Goal: Task Accomplishment & Management: Manage account settings

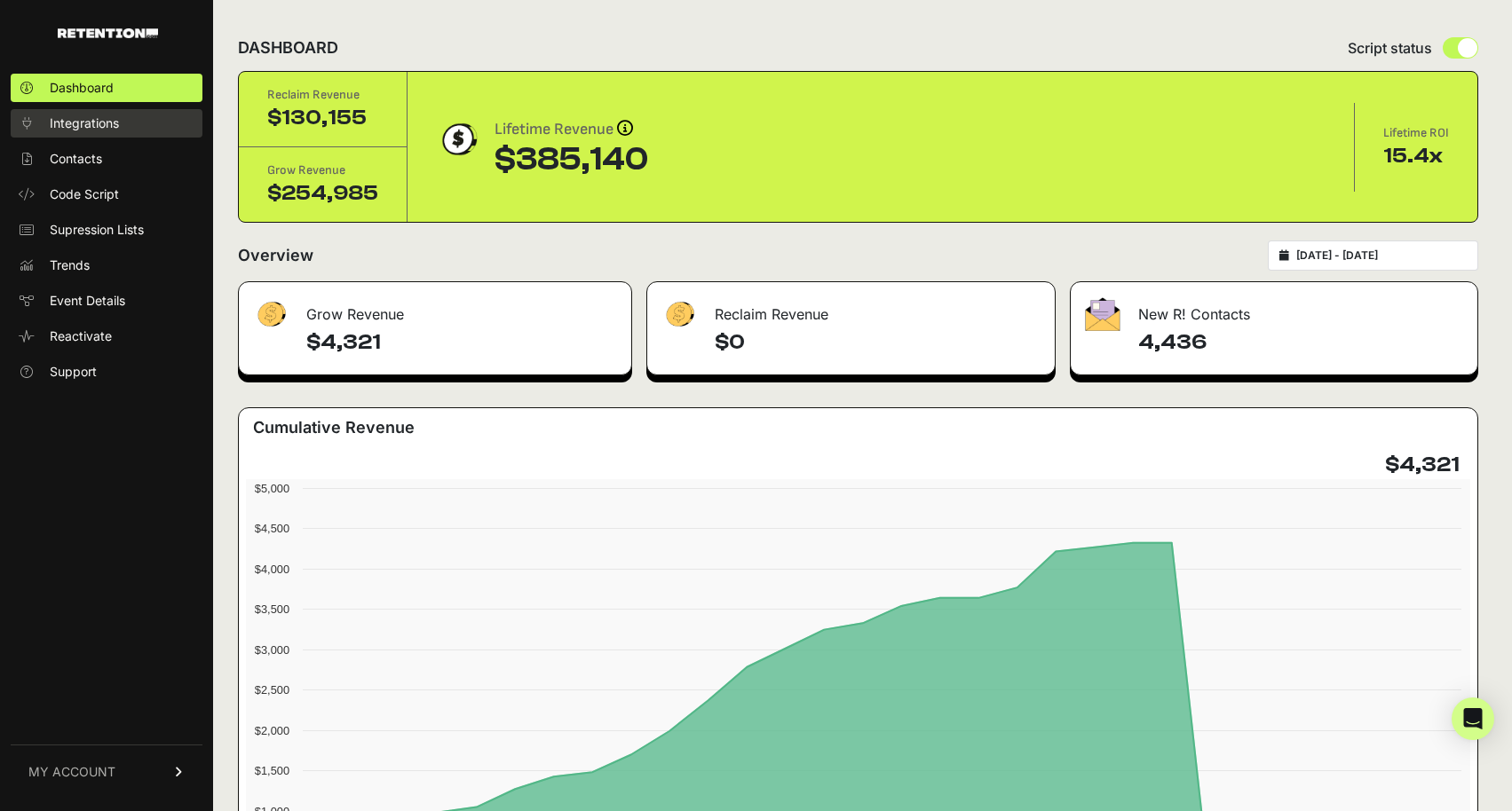
click at [101, 113] on link "Integrations" at bounding box center [106, 123] width 192 height 29
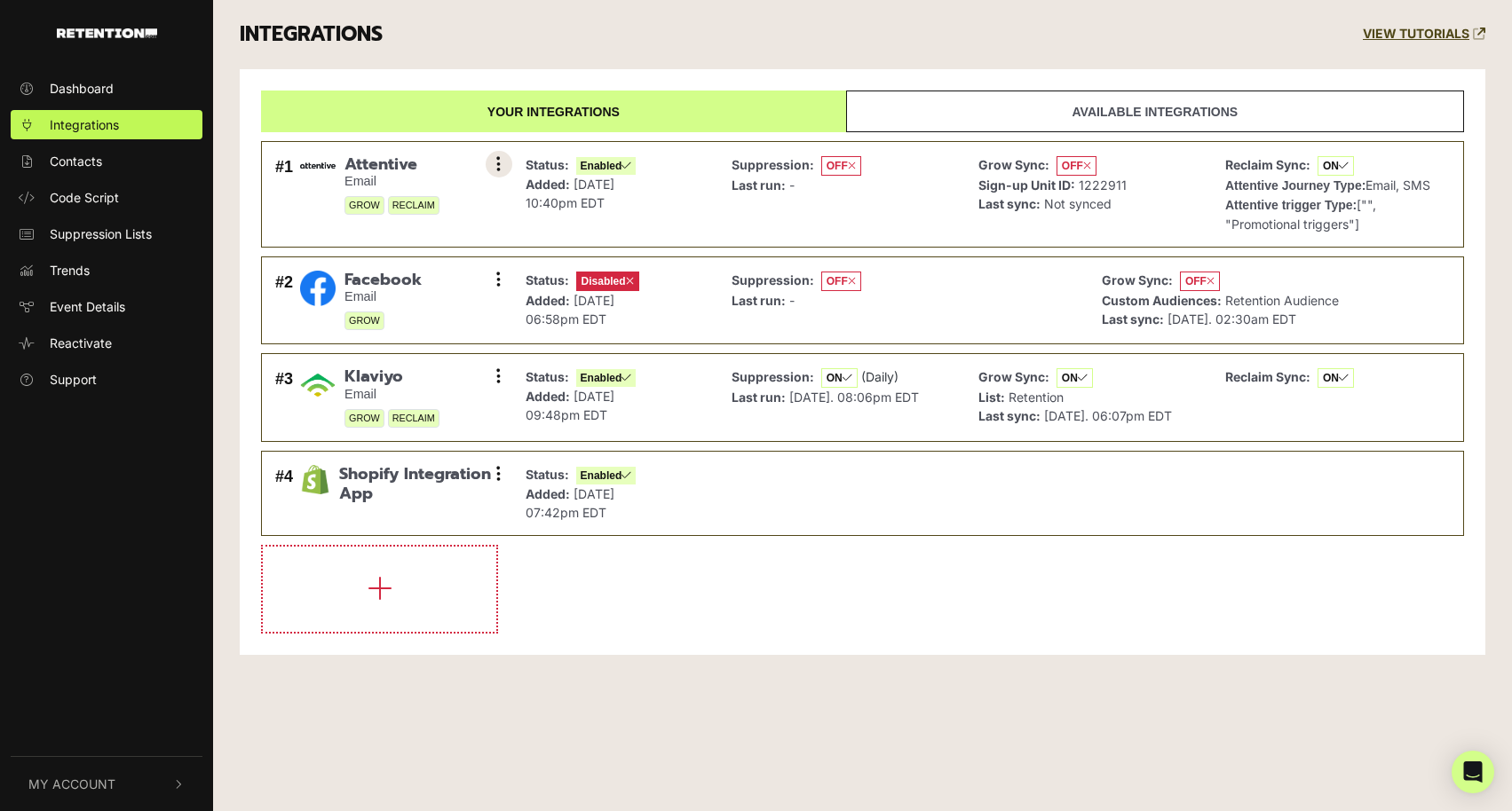
click at [499, 165] on icon at bounding box center [498, 164] width 5 height 18
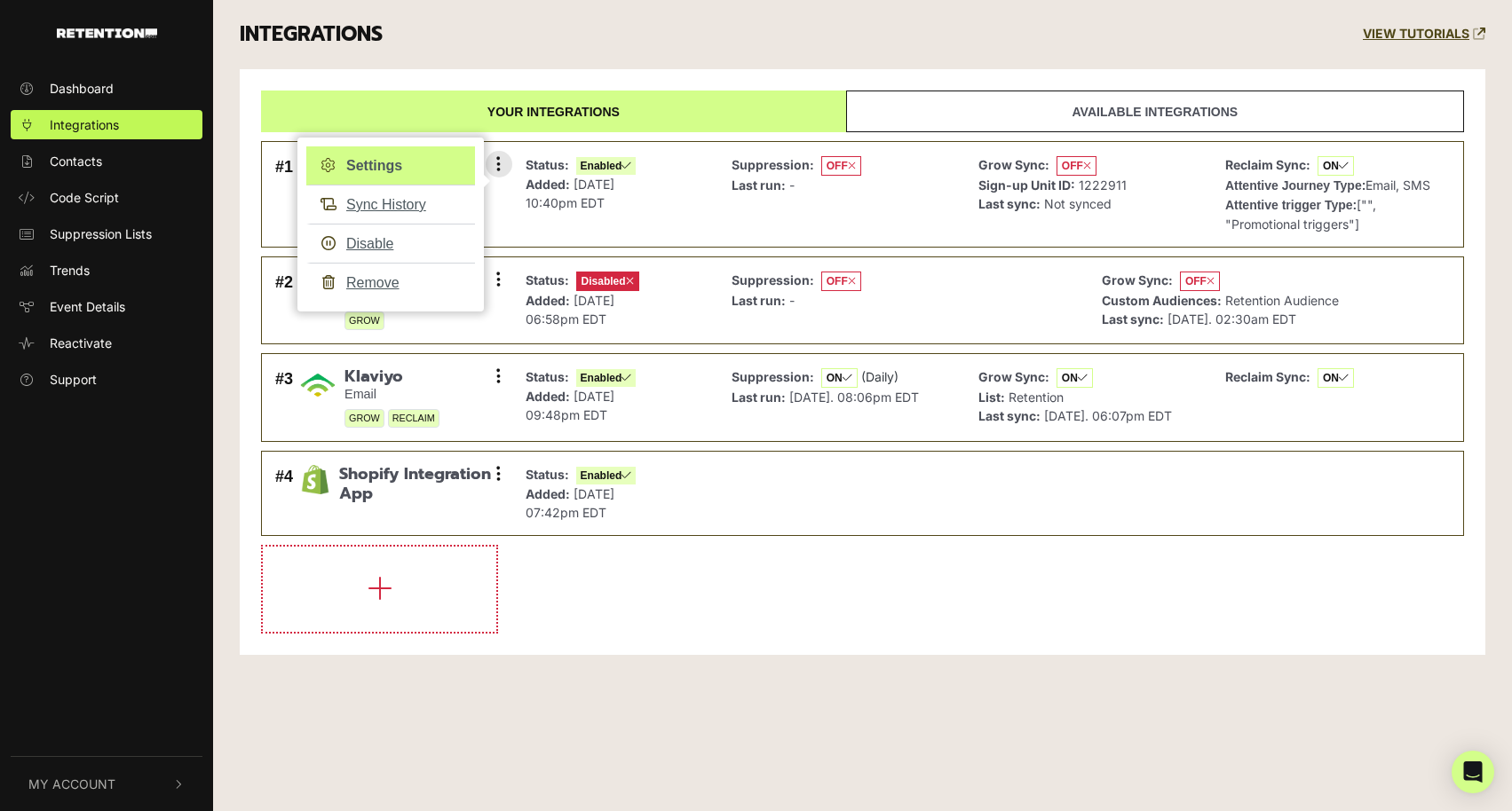
click at [401, 160] on link "Settings" at bounding box center [390, 166] width 169 height 39
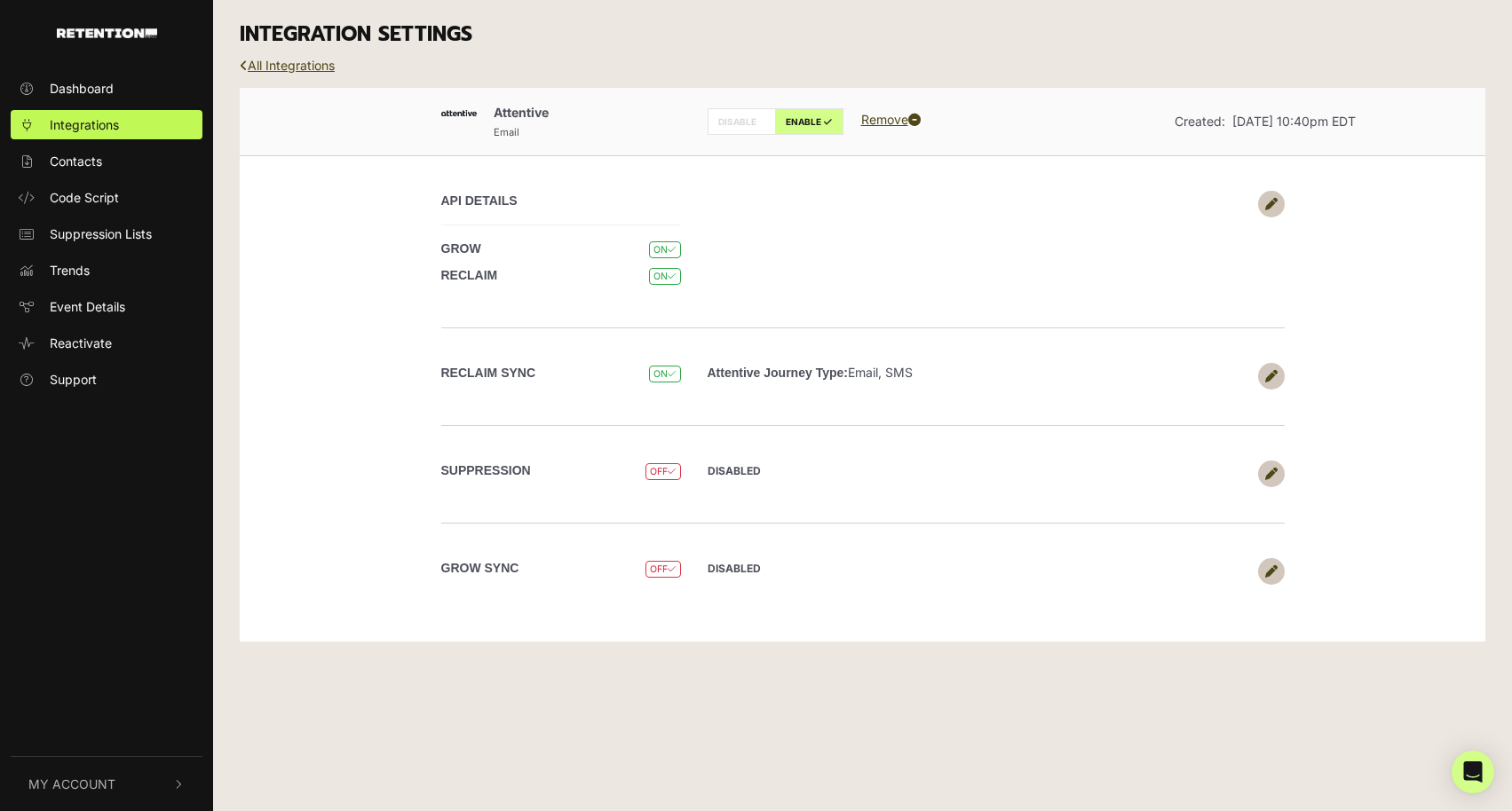
click at [1270, 469] on icon at bounding box center [1271, 474] width 13 height 13
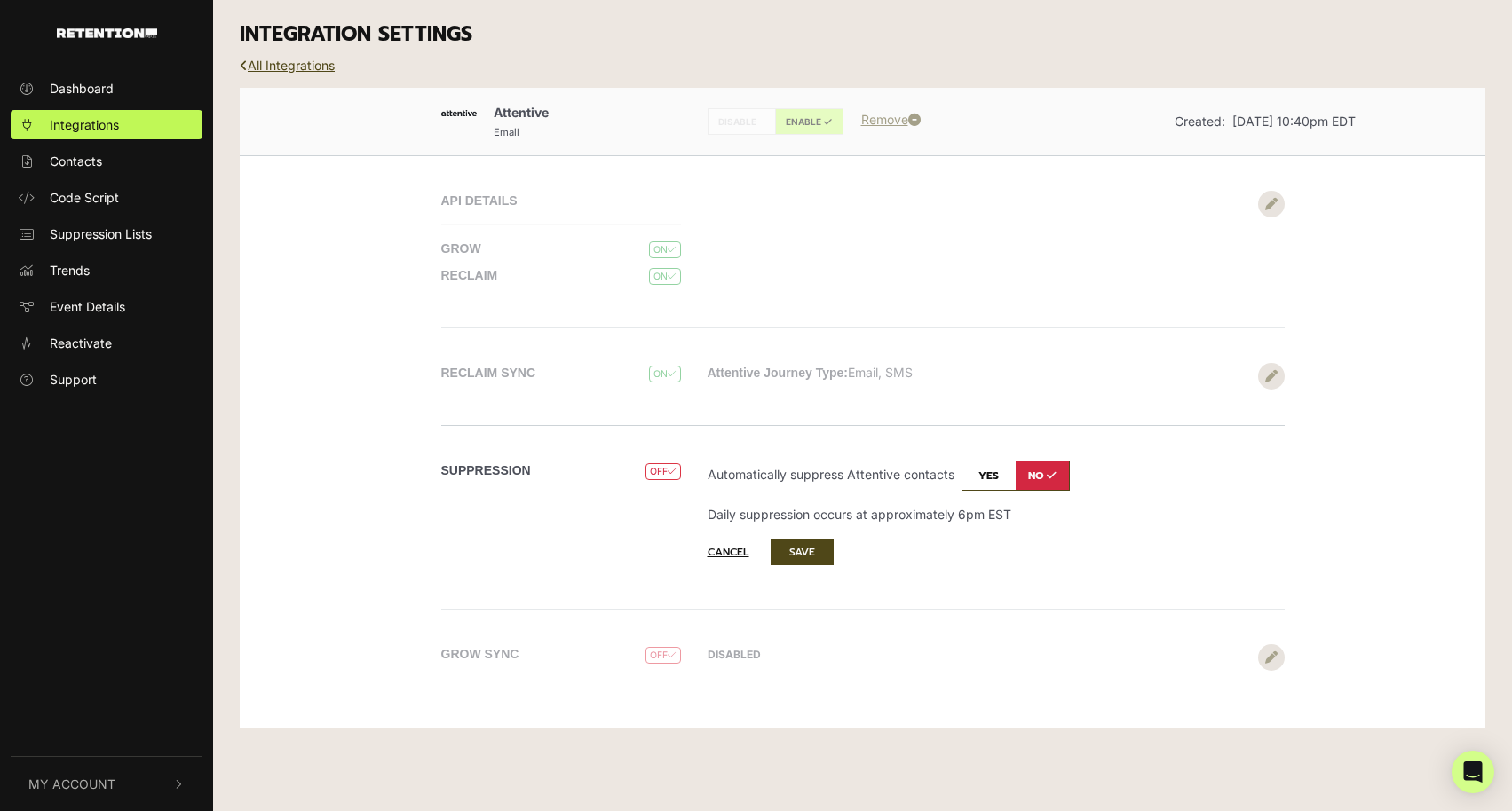
click at [978, 468] on input "checkbox" at bounding box center [1016, 476] width 108 height 30
checkbox input "true"
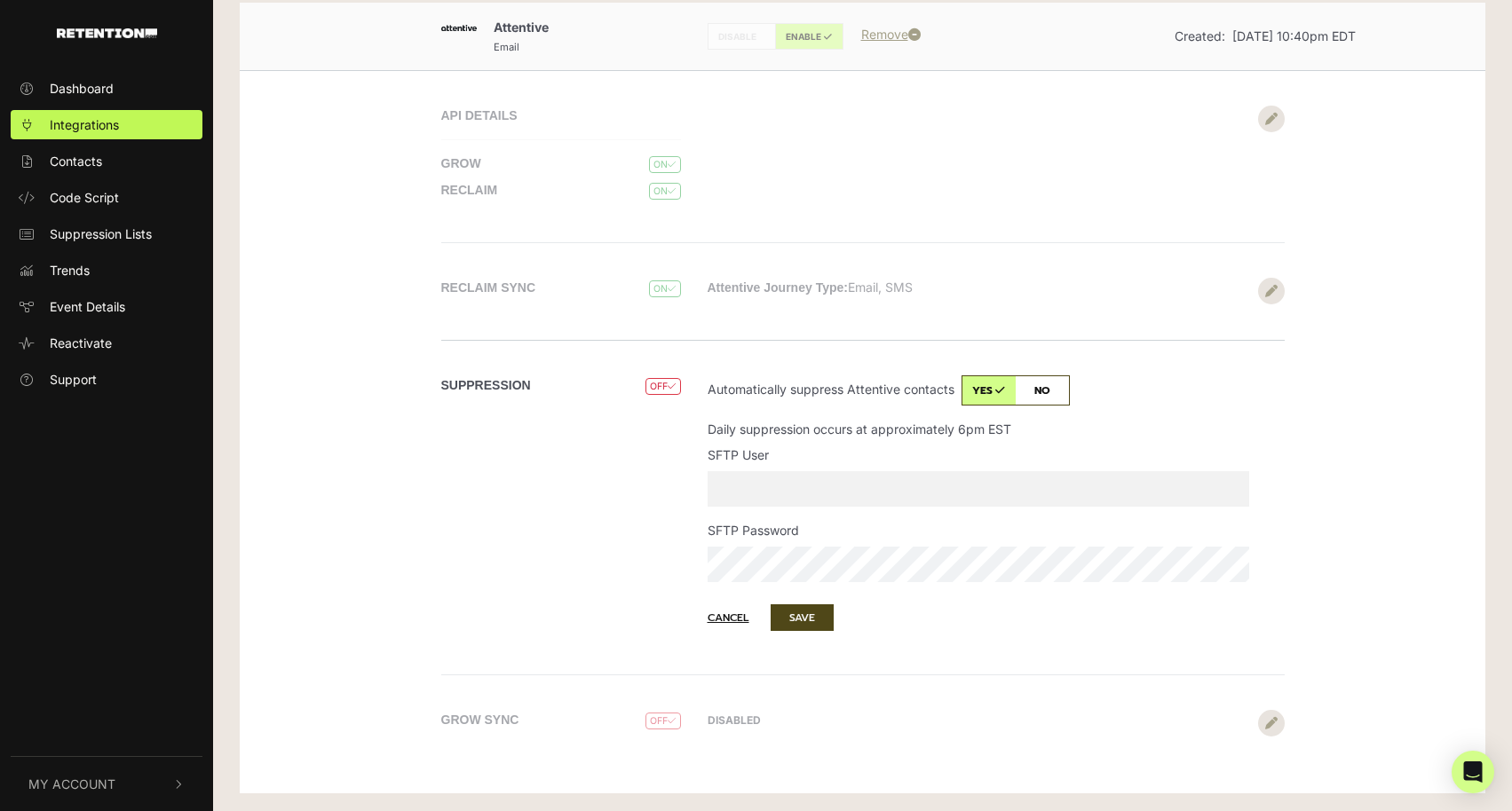
scroll to position [85, 0]
type input "[PERSON_NAME][EMAIL_ADDRESS][DOMAIN_NAME]"
click at [627, 530] on div "SUPPRESSION OFF" at bounding box center [567, 508] width 253 height 263
click at [804, 615] on button "SAVE" at bounding box center [802, 618] width 63 height 27
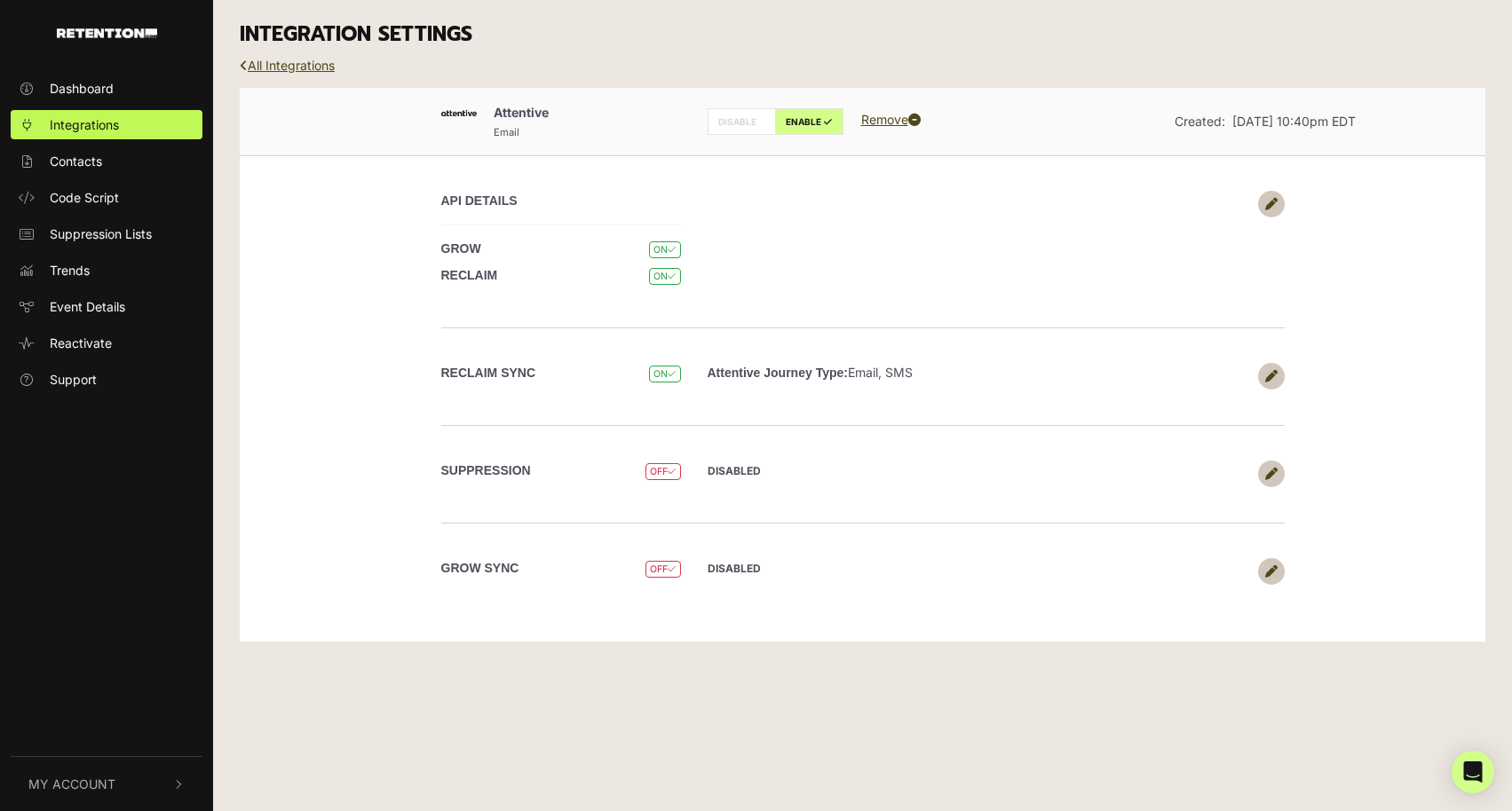
click at [1293, 470] on div "SUPPRESSION OFF DISABLED Automatically suppress Attentive contacts yes no Daily…" at bounding box center [862, 473] width 1012 height 97
click at [1271, 472] on icon at bounding box center [1271, 474] width 13 height 13
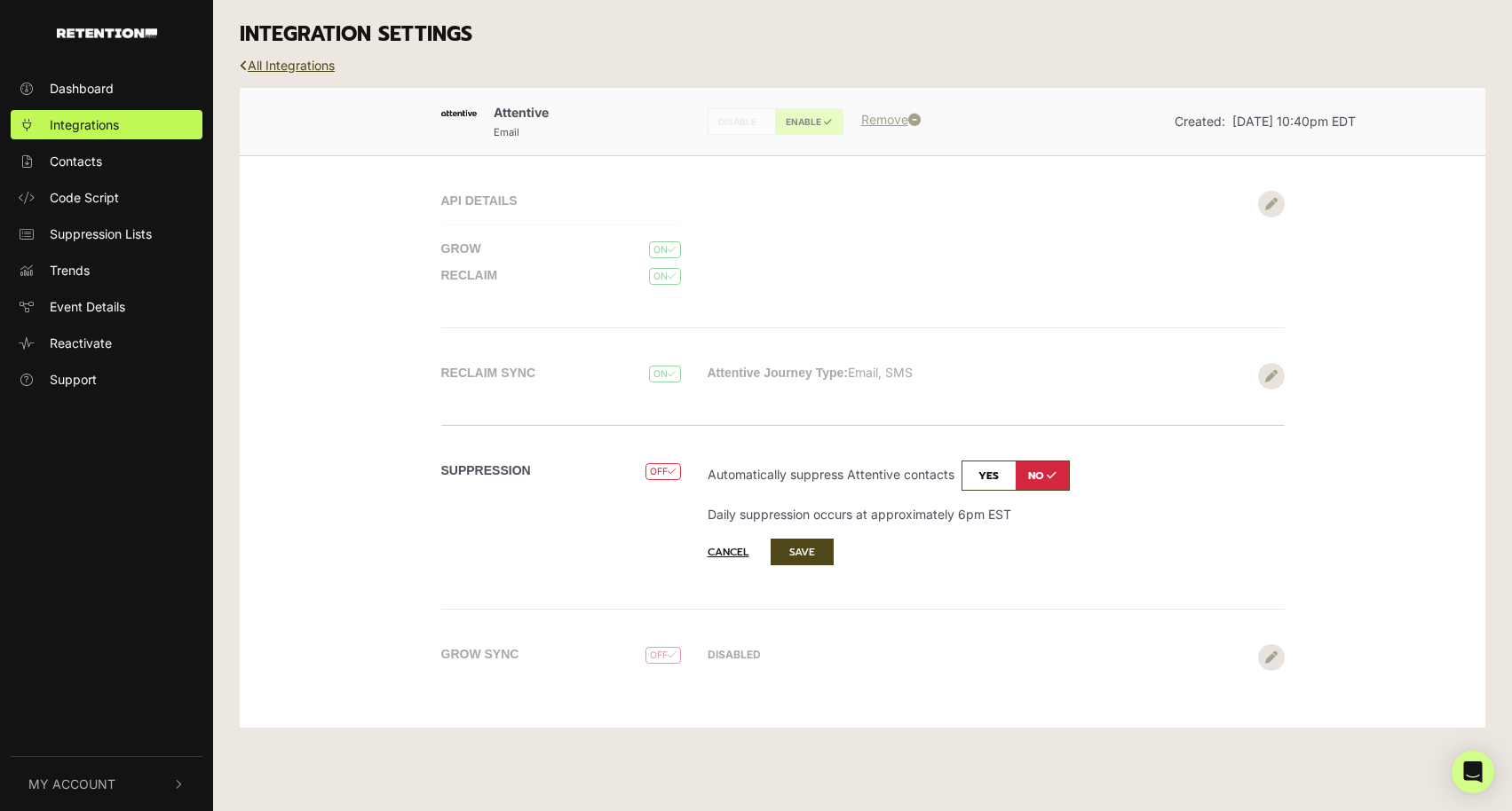
click at [994, 476] on input "checkbox" at bounding box center [1016, 476] width 108 height 30
checkbox input "true"
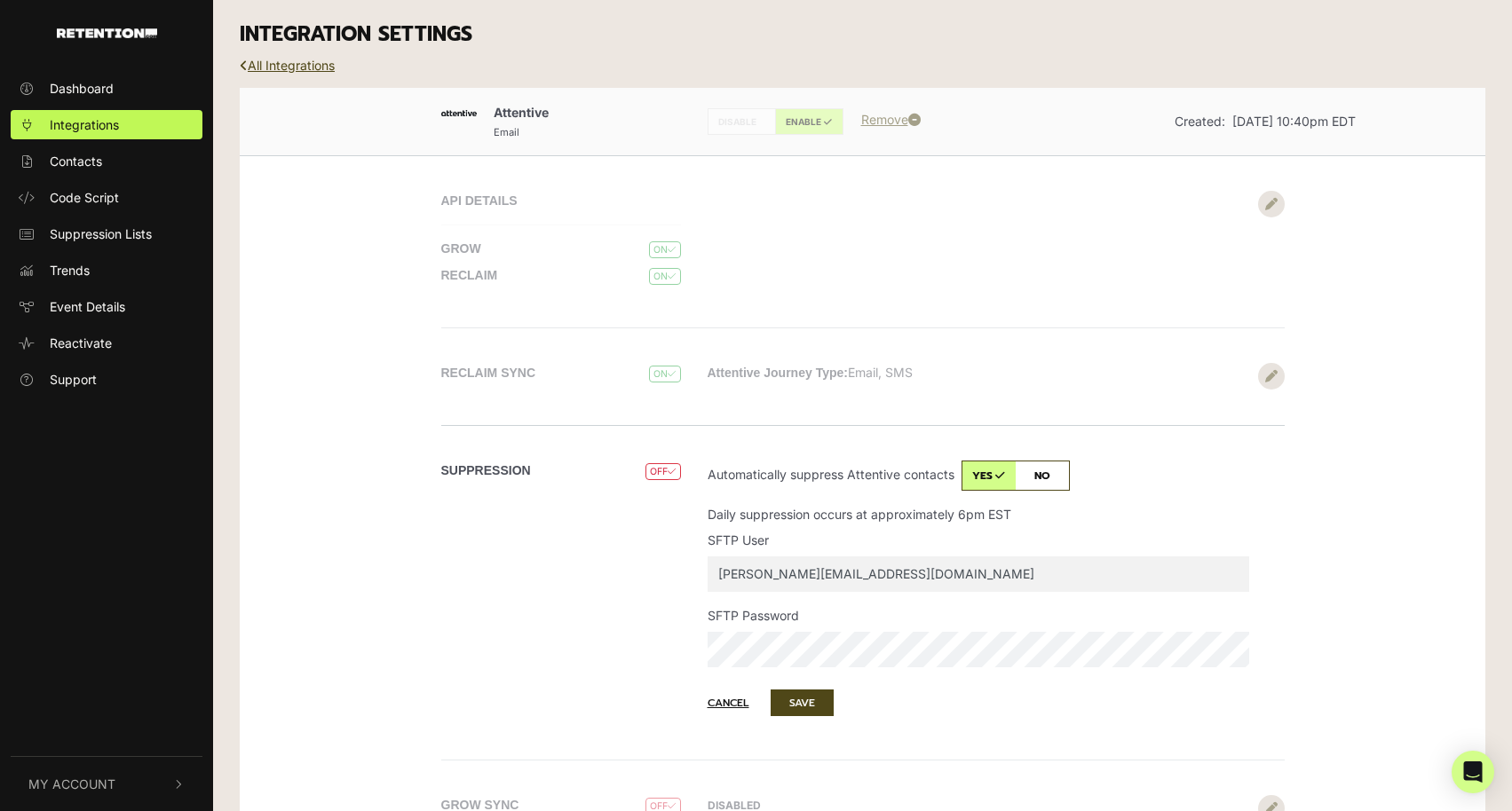
click at [635, 566] on div "SUPPRESSION OFF" at bounding box center [567, 593] width 253 height 263
drag, startPoint x: 844, startPoint y: 571, endPoint x: 604, endPoint y: 571, distance: 240.0
type input "spongelle"
click at [644, 648] on div "SUPPRESSION OFF DISABLED Automatically suppress Attentive contacts yes no Daily…" at bounding box center [862, 592] width 1012 height 334
click at [554, 629] on div "SUPPRESSION OFF" at bounding box center [567, 593] width 253 height 263
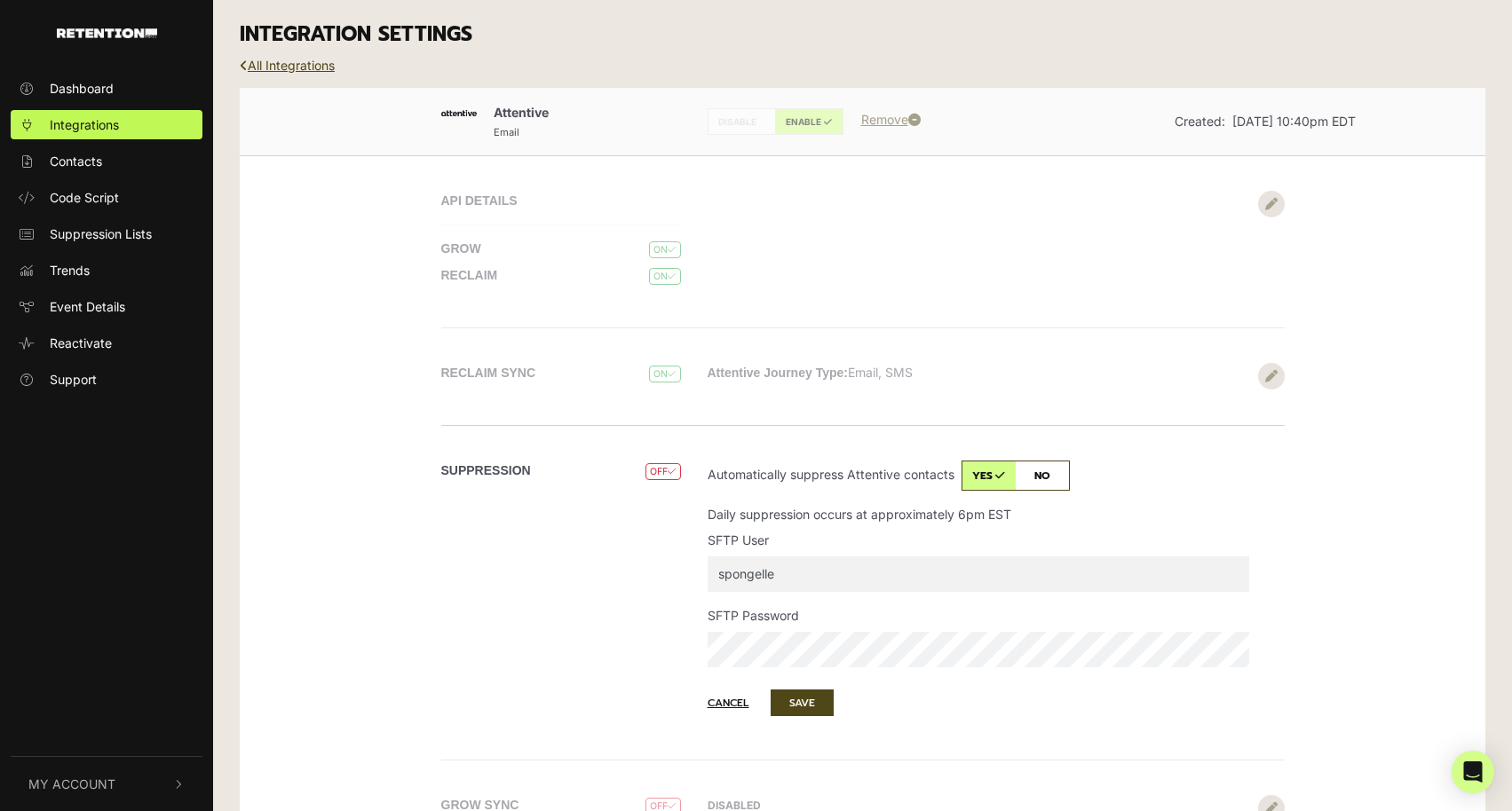
scroll to position [35, 0]
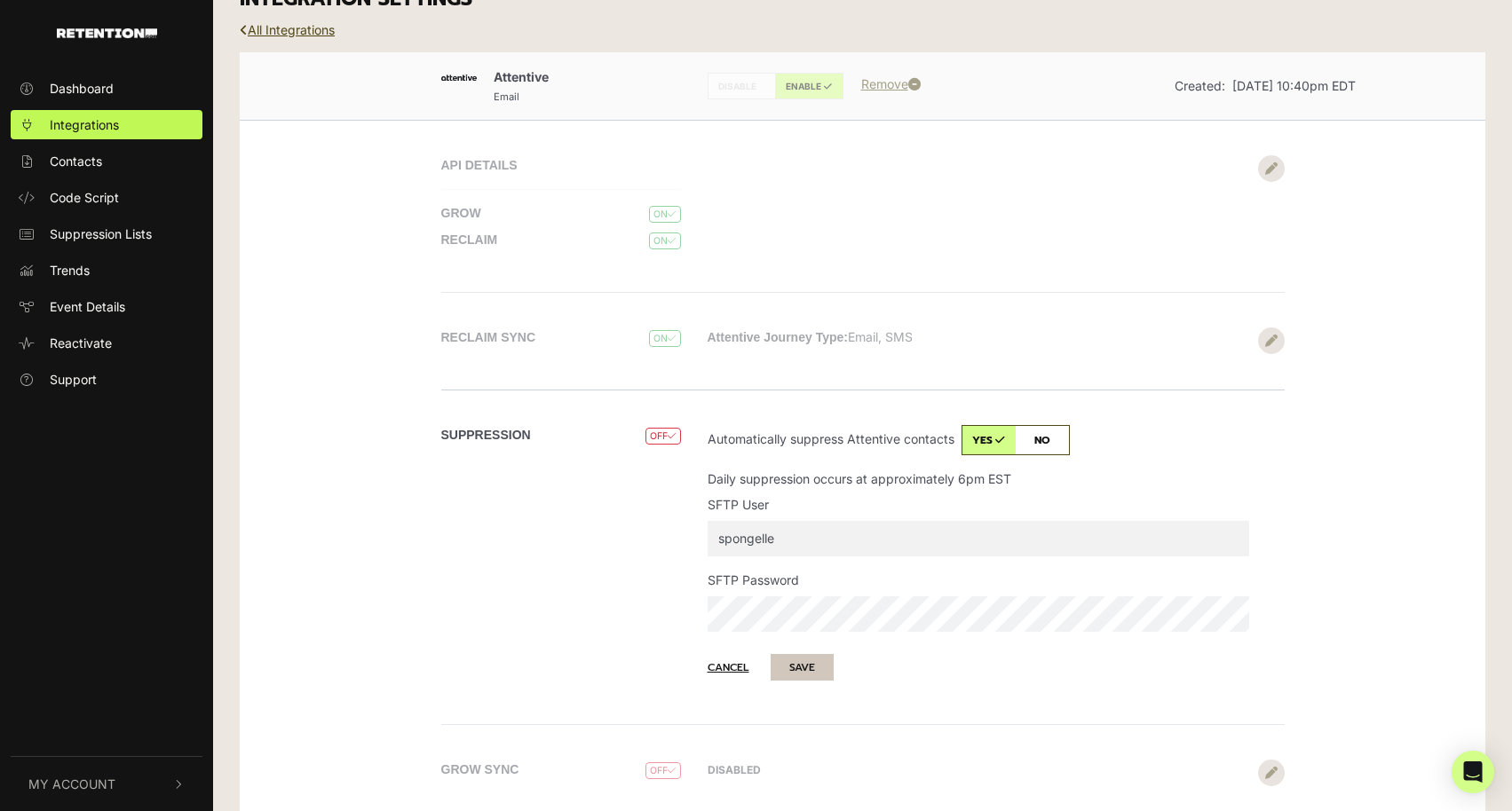
click at [809, 671] on button "SAVE" at bounding box center [802, 666] width 63 height 27
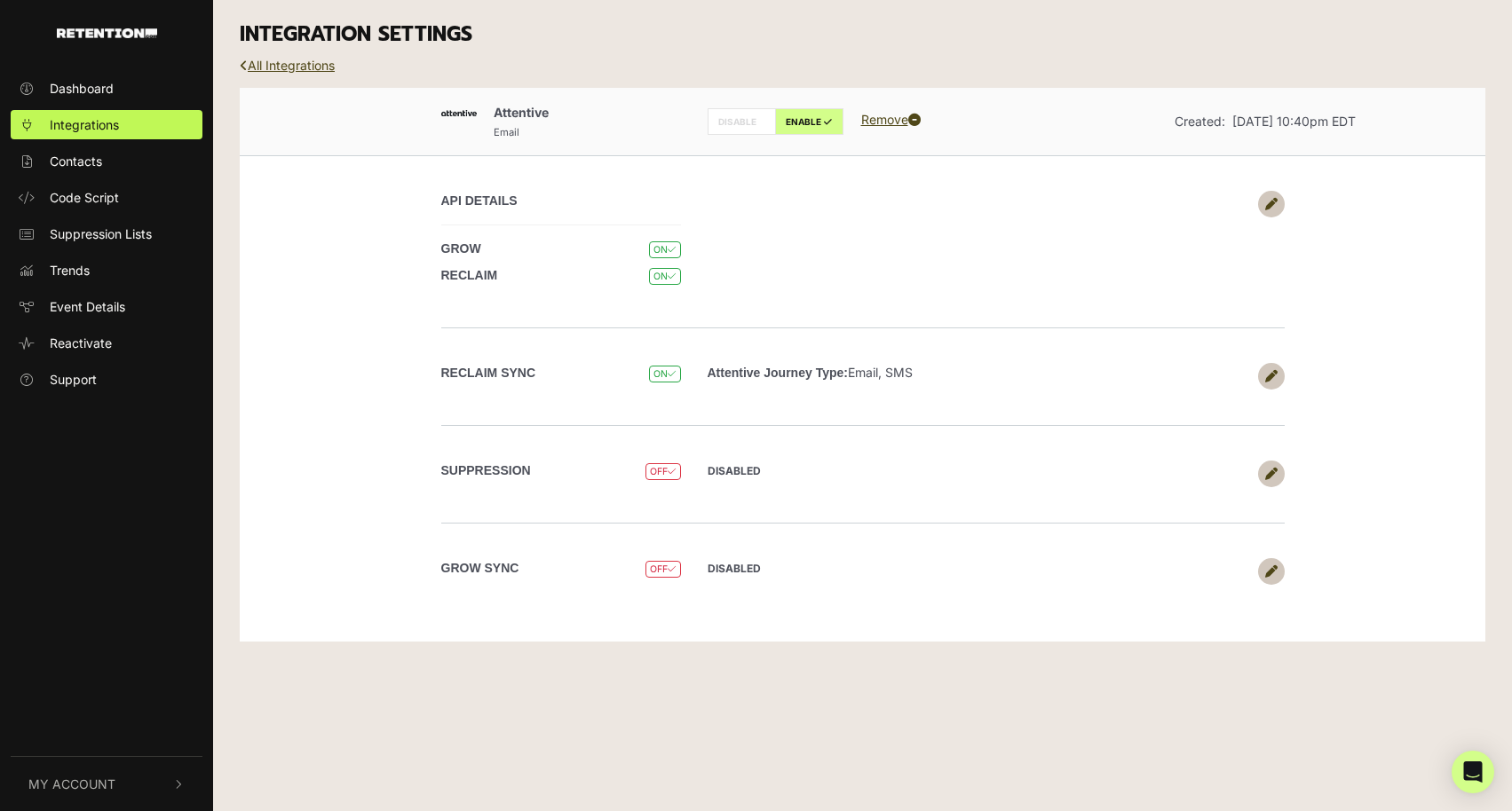
click at [1278, 472] on link at bounding box center [1270, 474] width 27 height 27
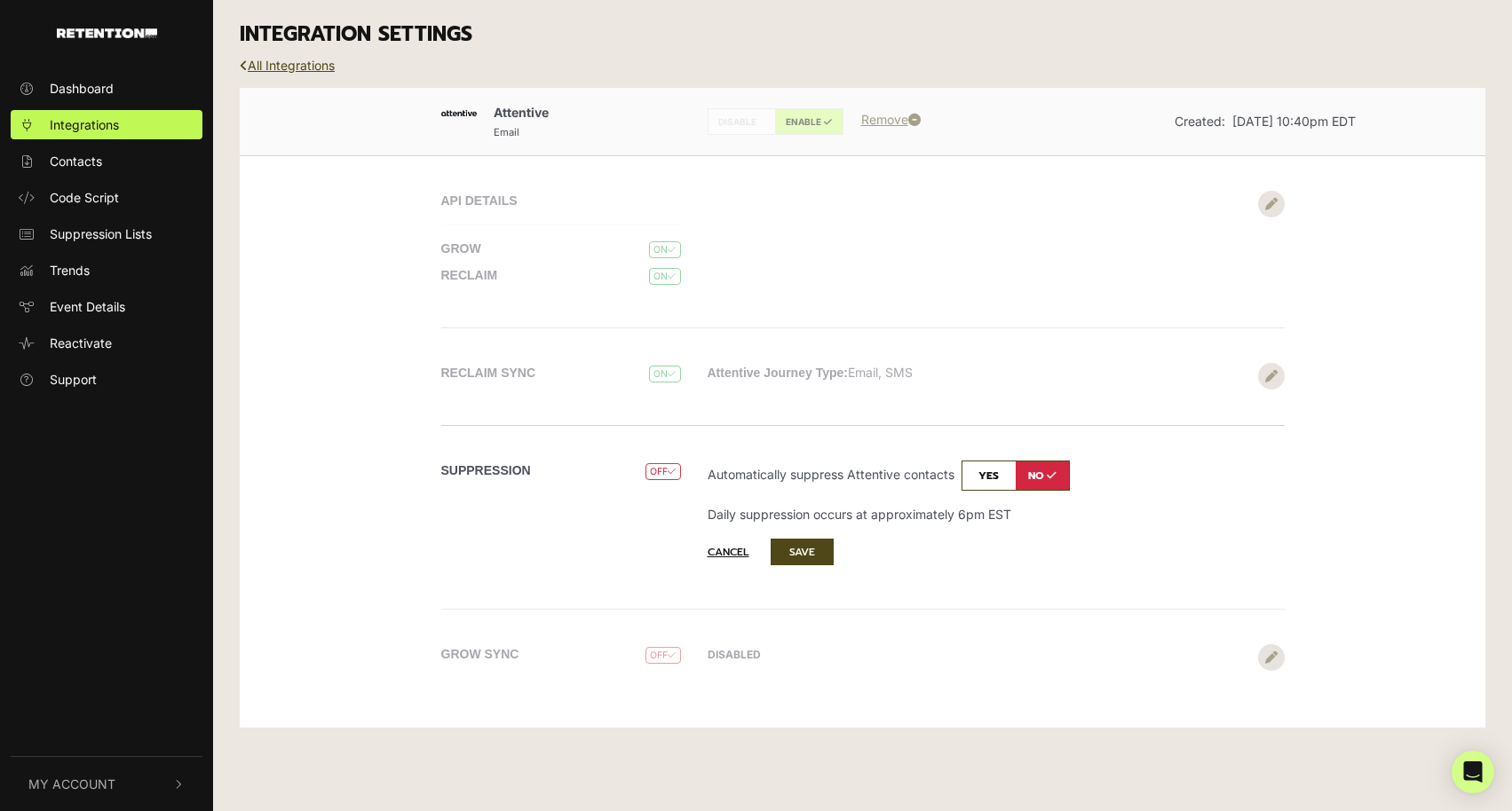
click at [999, 474] on input "checkbox" at bounding box center [1016, 476] width 108 height 30
checkbox input "true"
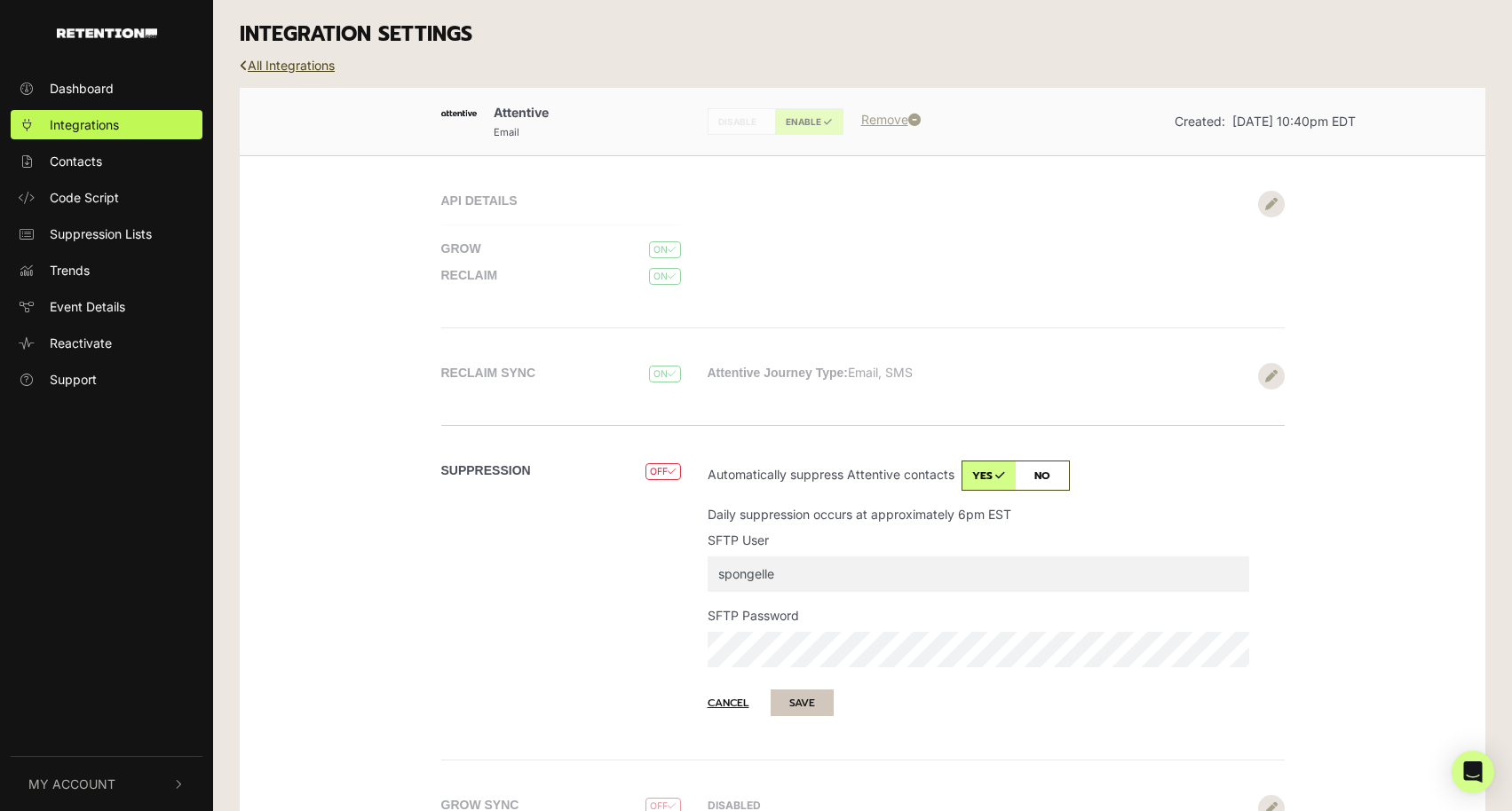
click at [802, 694] on button "SAVE" at bounding box center [802, 702] width 63 height 27
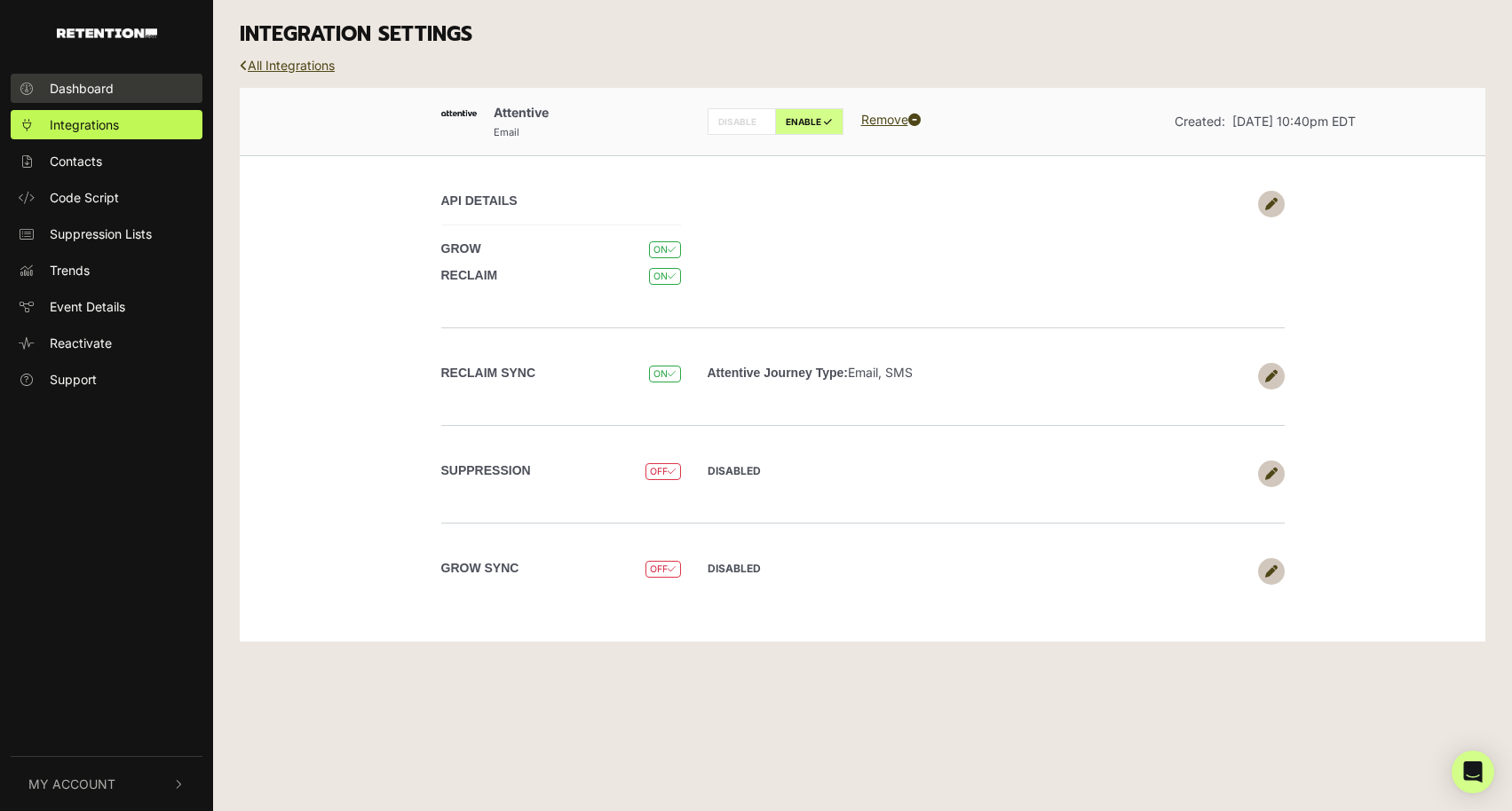
click at [135, 93] on link "Dashboard" at bounding box center [106, 88] width 192 height 29
